Goal: Transaction & Acquisition: Purchase product/service

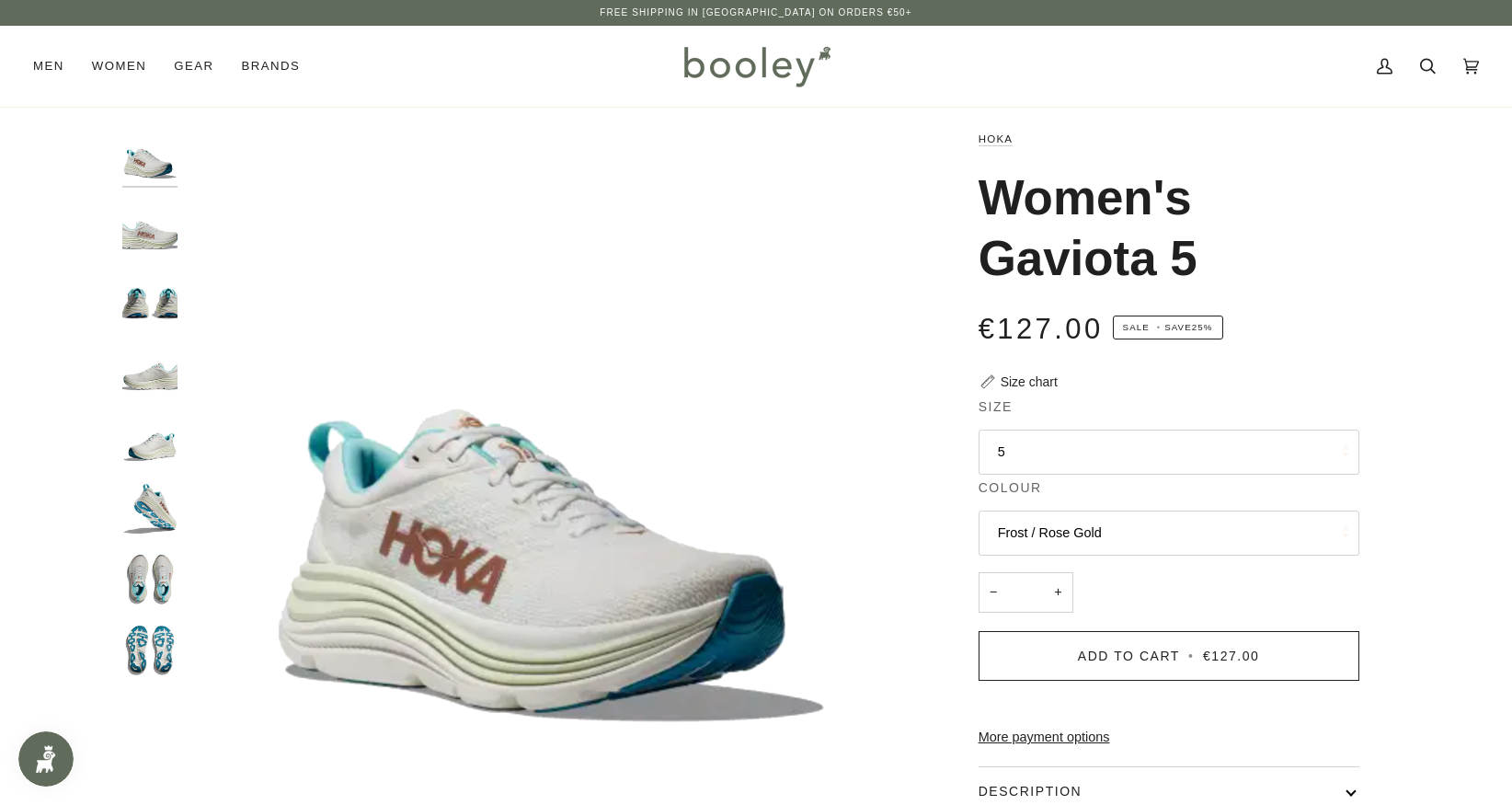
click at [1140, 523] on button "Frost / Rose Gold" at bounding box center [1169, 533] width 380 height 45
click at [1140, 524] on button "Frost / Rose Gold" at bounding box center [1169, 533] width 380 height 45
click at [1430, 60] on icon at bounding box center [1428, 66] width 16 height 16
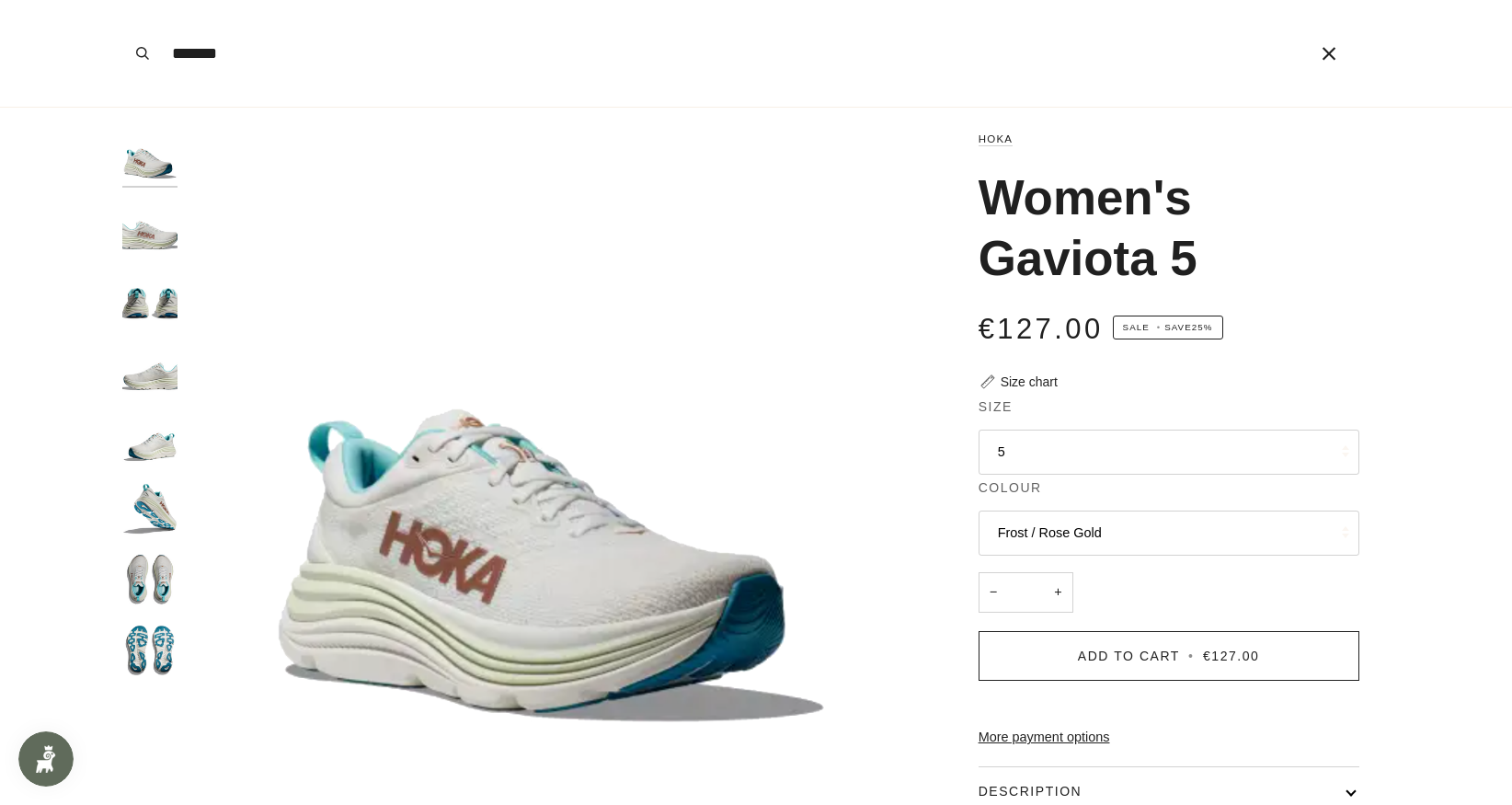
type input "*******"
click at [122, 0] on button "Search" at bounding box center [141, 53] width 40 height 106
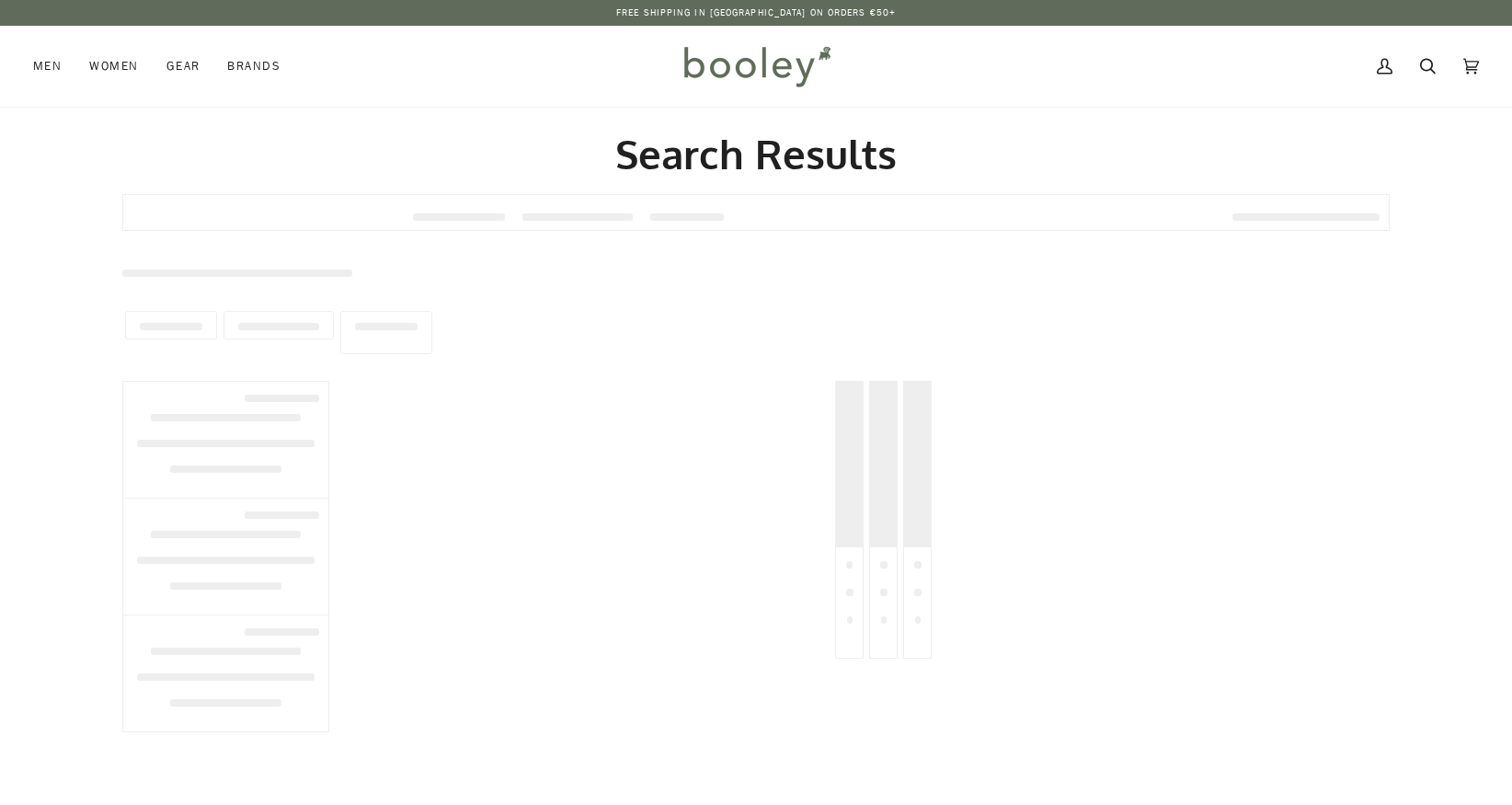
type input "*******"
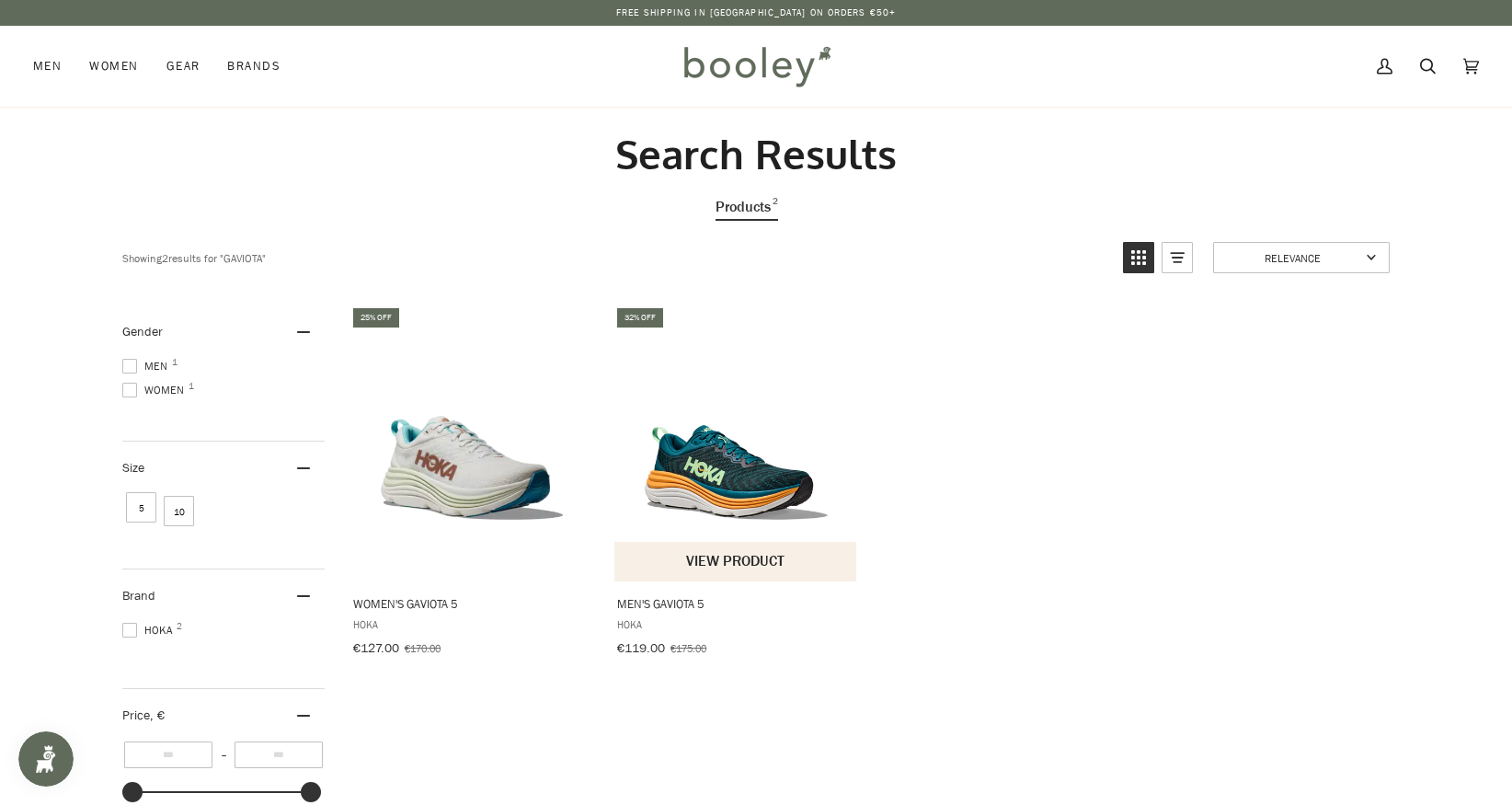
click at [729, 511] on img "Men's Gaviota 5" at bounding box center [736, 443] width 244 height 244
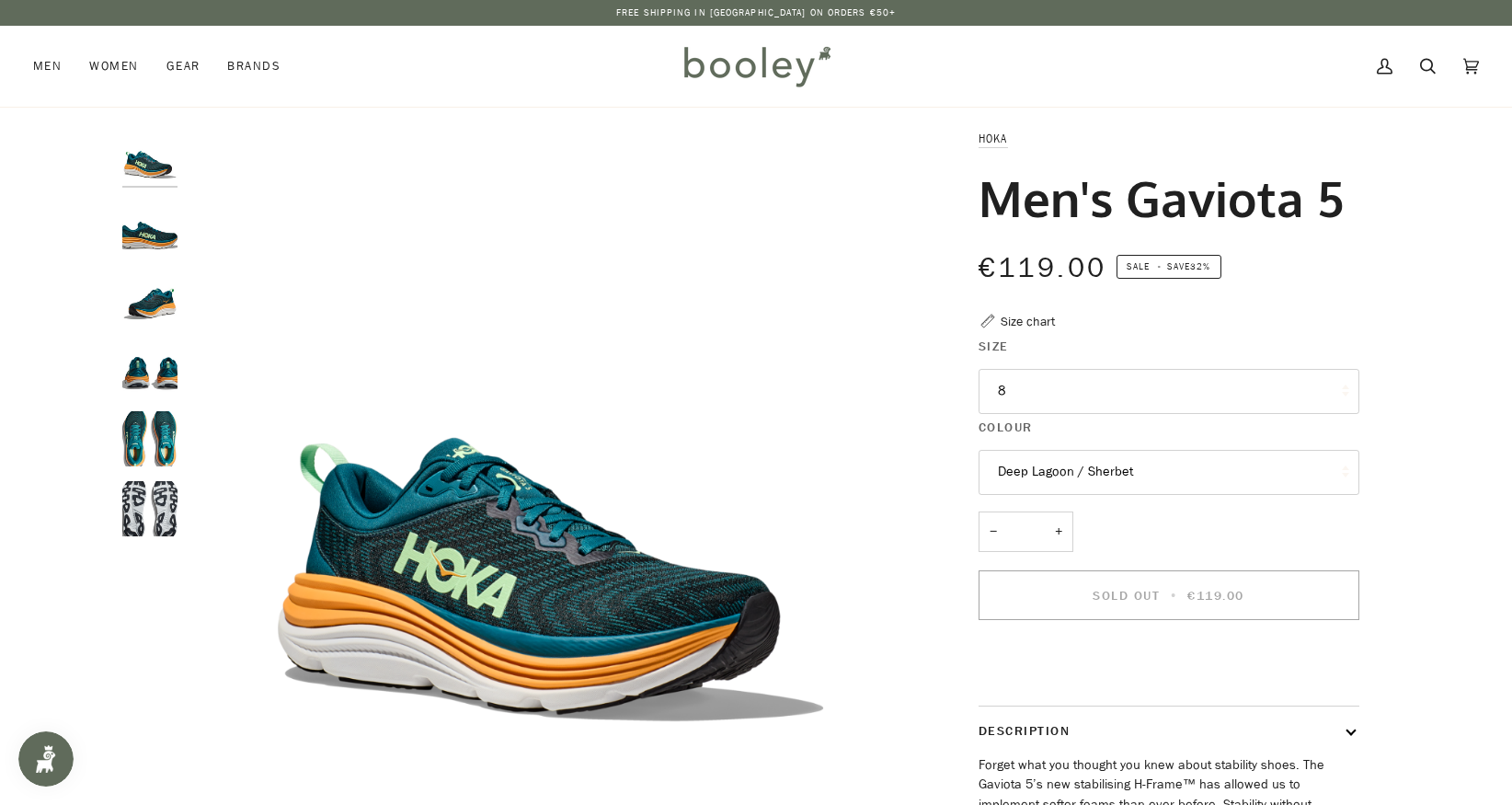
click at [1077, 385] on button "8" at bounding box center [1169, 391] width 380 height 45
click at [1386, 516] on div "Hoka Men's Gaviota 5 €119.00 Sale • Save 32% Size chart Size 8 8" at bounding box center [1151, 585] width 475 height 913
click at [1182, 397] on button "8" at bounding box center [1169, 391] width 380 height 45
click at [1383, 388] on div "Hoka Men's Gaviota 5 €119.00 Sale • Save 32% Size chart Size 8 8" at bounding box center [1151, 585] width 475 height 913
